Goal: Transaction & Acquisition: Subscribe to service/newsletter

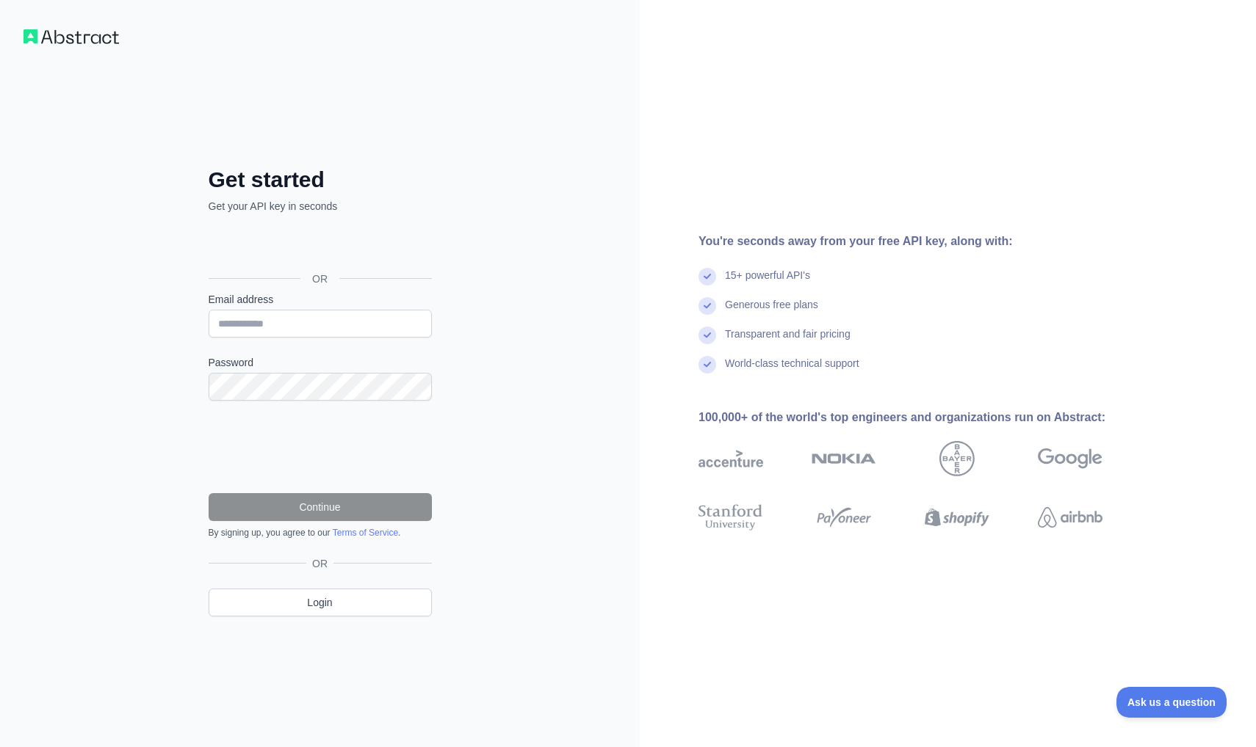
click at [358, 245] on div "Sign in with Google. Opens in new tab" at bounding box center [319, 246] width 220 height 32
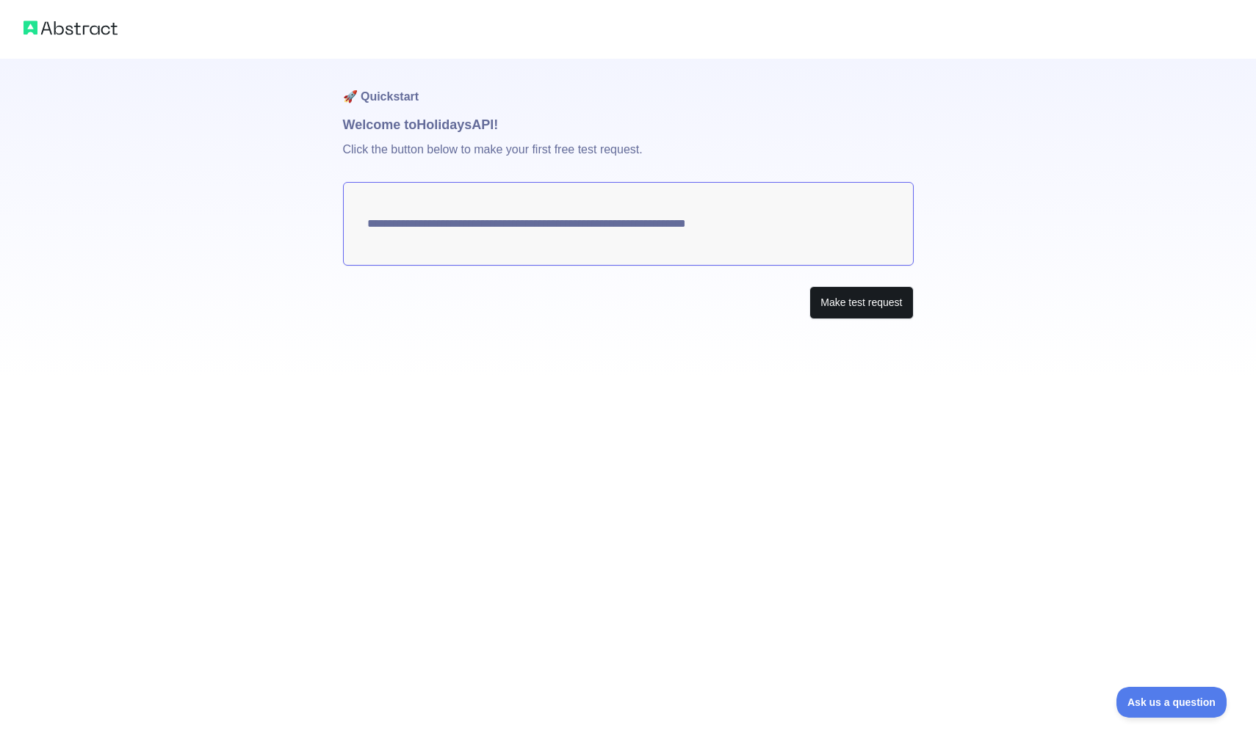
click at [881, 305] on button "Make test request" at bounding box center [861, 302] width 104 height 33
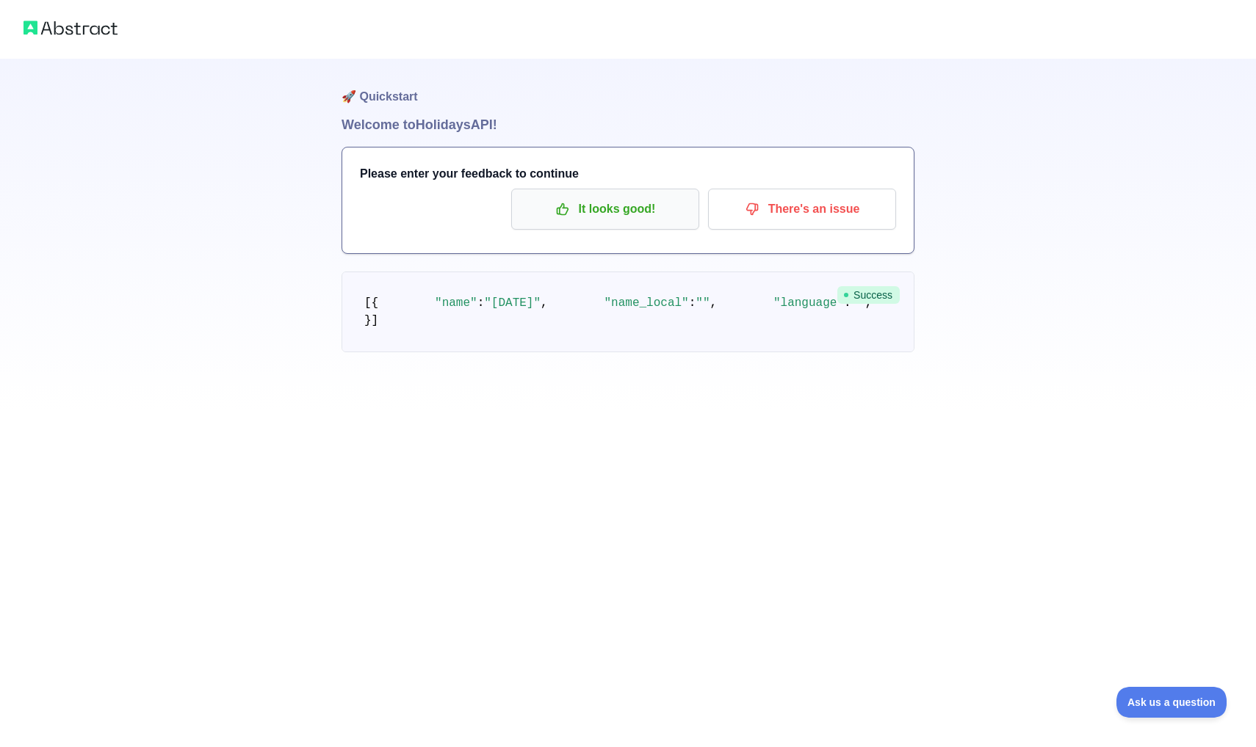
click at [575, 208] on p "It looks good!" at bounding box center [605, 209] width 166 height 25
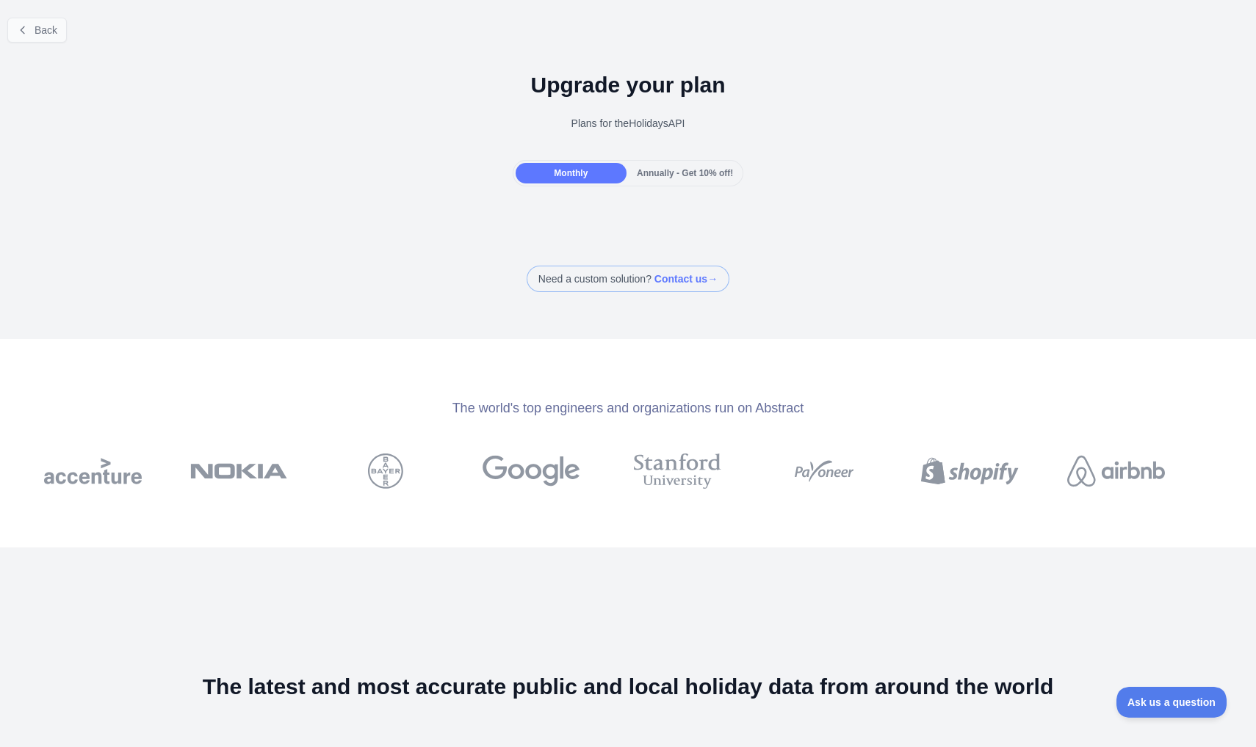
click at [25, 24] on icon at bounding box center [23, 30] width 12 height 12
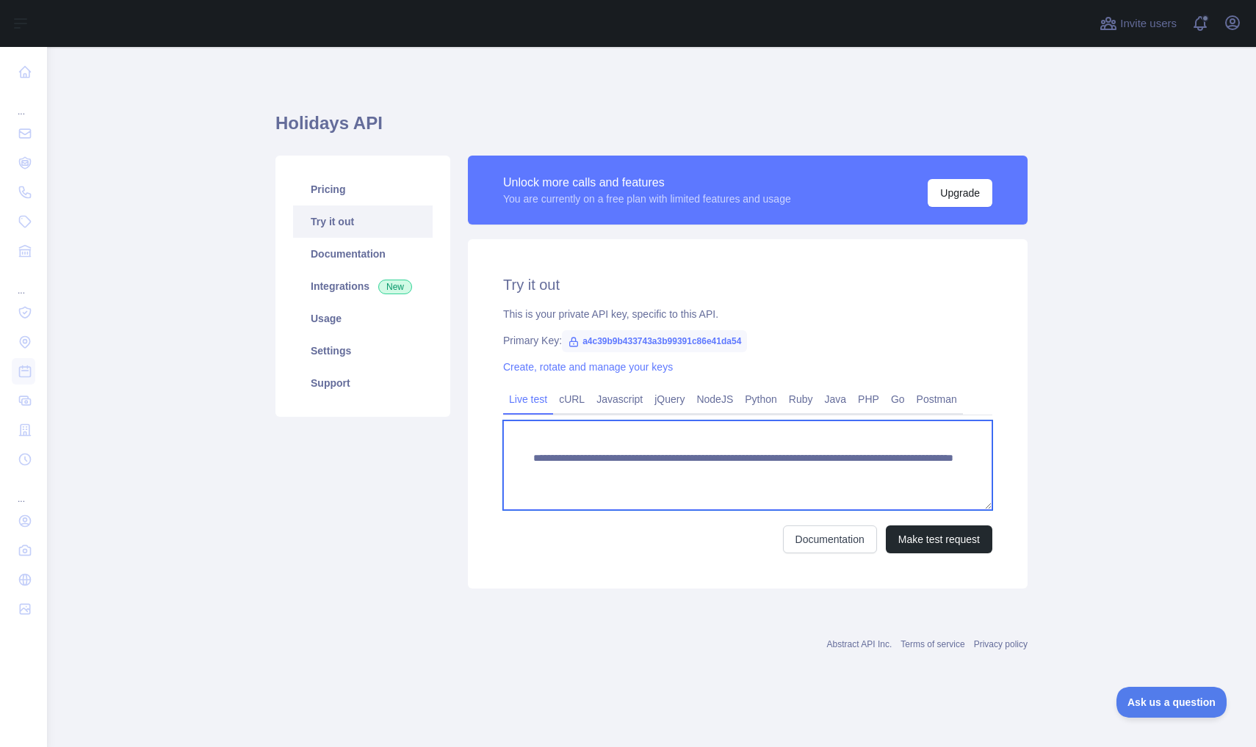
drag, startPoint x: 532, startPoint y: 458, endPoint x: 602, endPoint y: 503, distance: 82.9
click at [602, 504] on textarea "**********" at bounding box center [747, 466] width 489 height 90
